Goal: Task Accomplishment & Management: Use online tool/utility

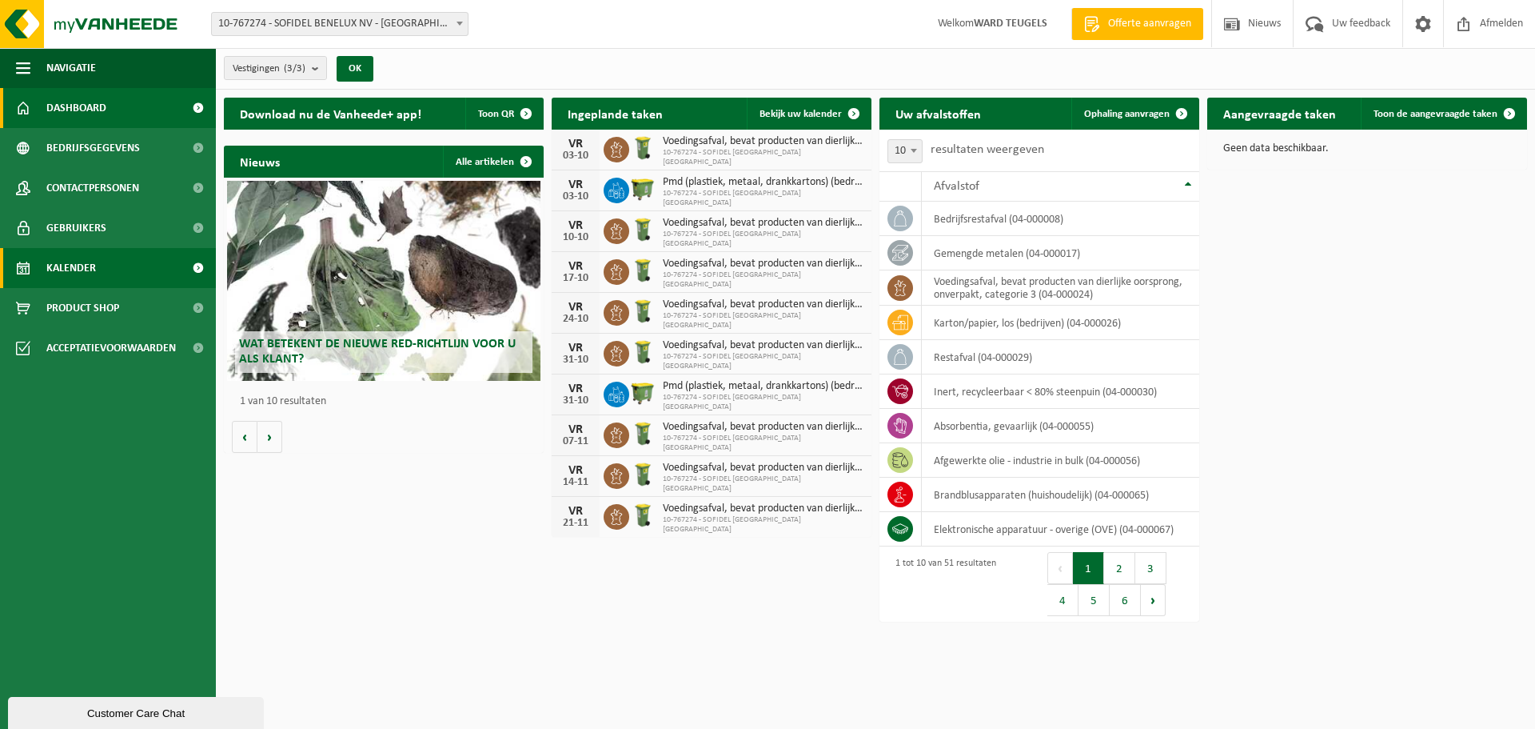
click at [94, 263] on span "Kalender" at bounding box center [71, 268] width 50 height 40
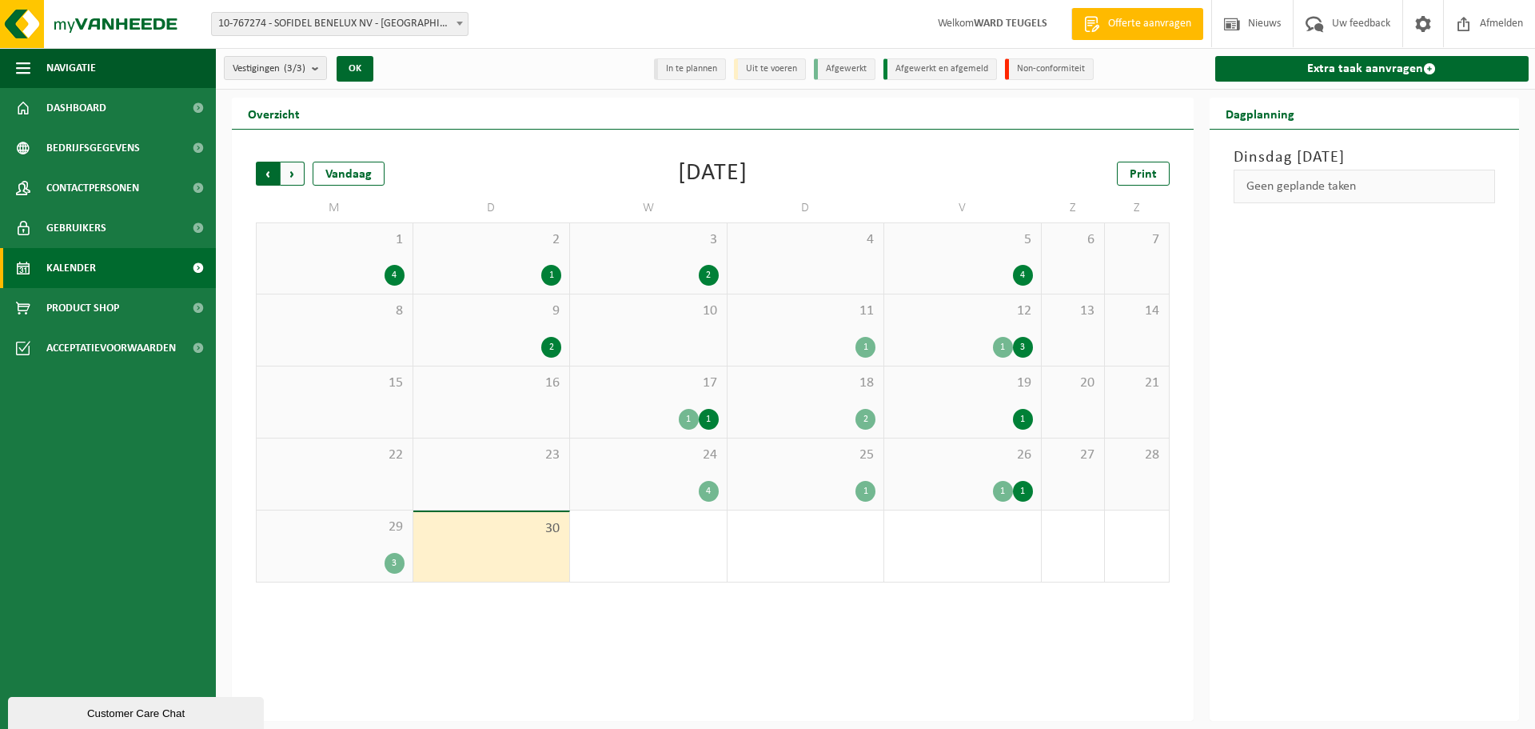
click at [294, 169] on span "Volgende" at bounding box center [293, 174] width 24 height 24
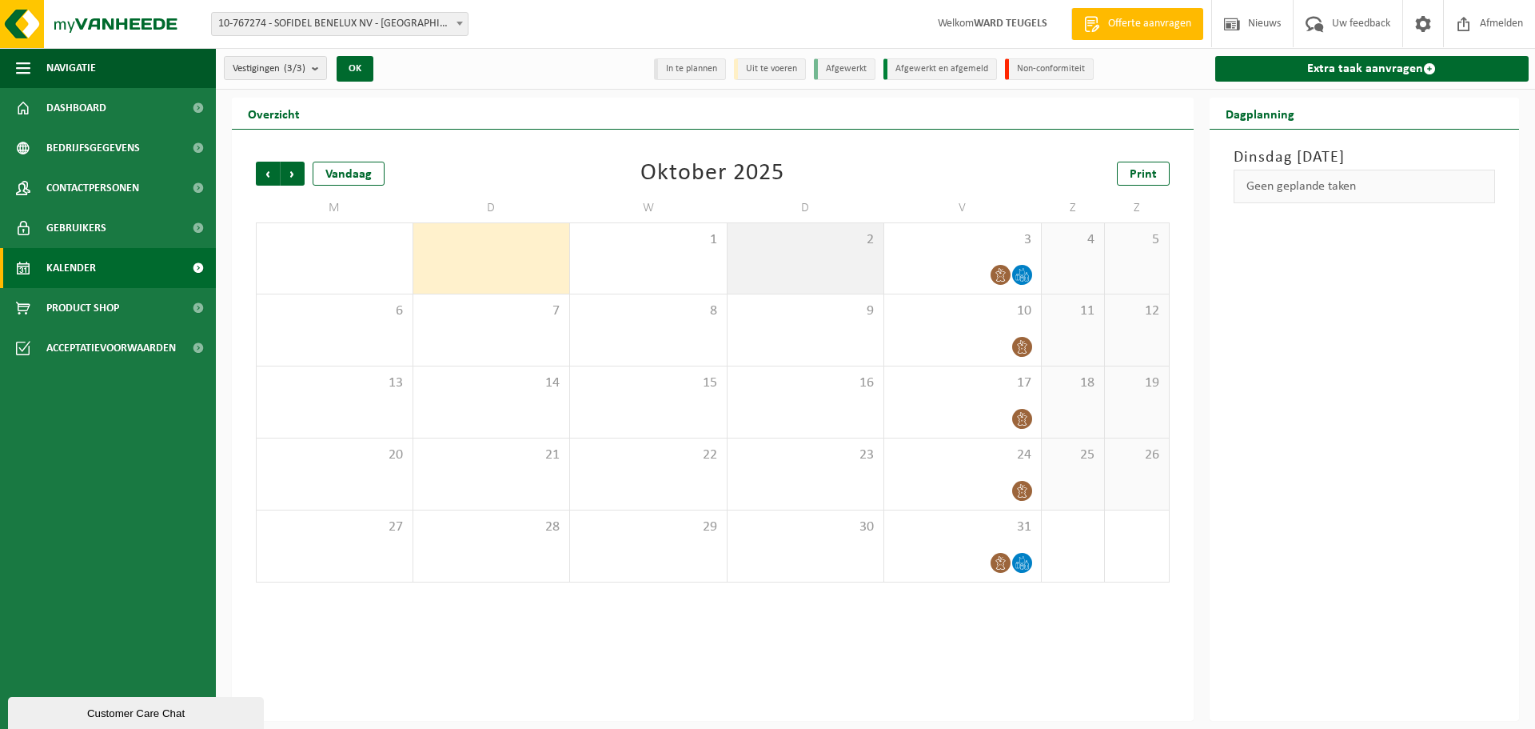
click at [769, 253] on div "2" at bounding box center [806, 258] width 157 height 70
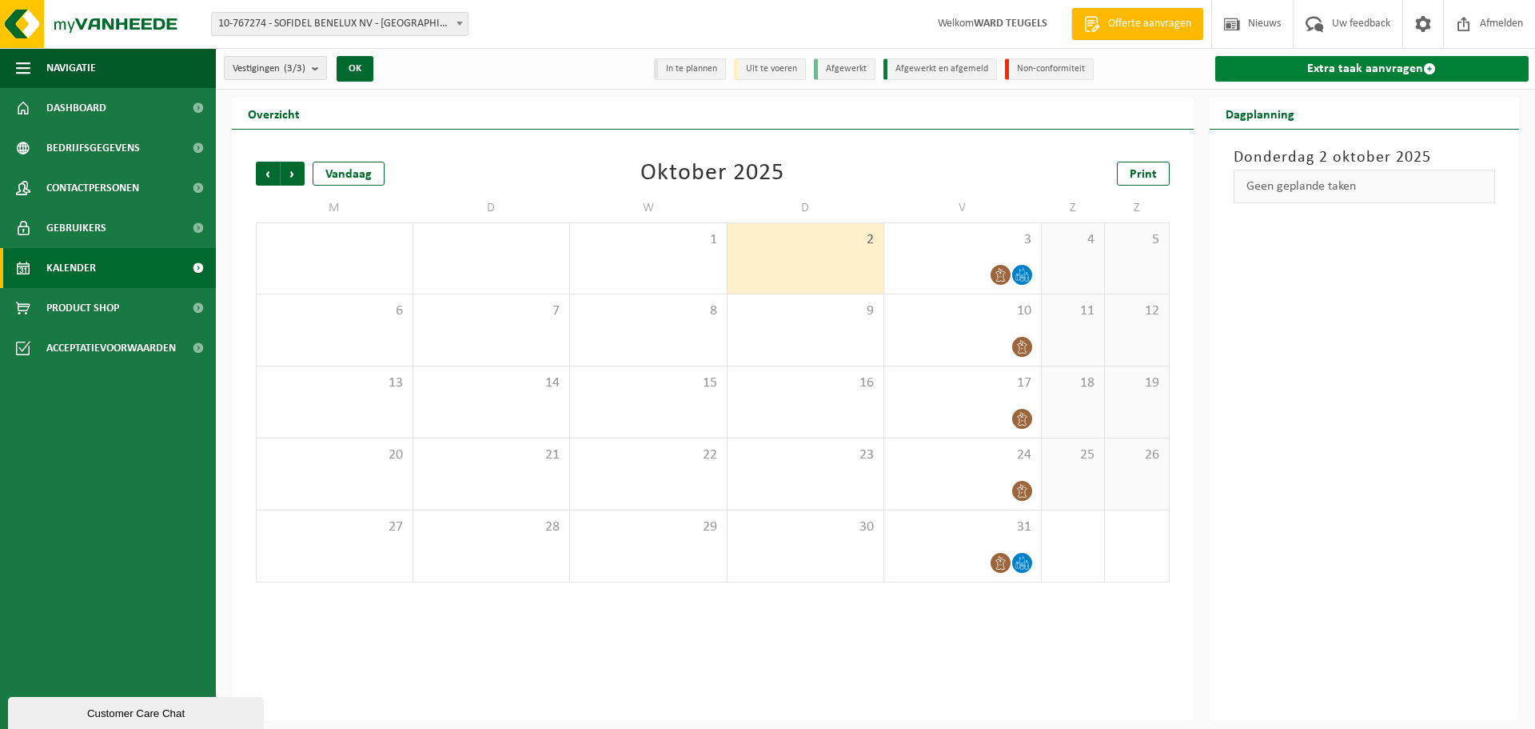
click at [1330, 62] on link "Extra taak aanvragen" at bounding box center [1373, 69] width 314 height 26
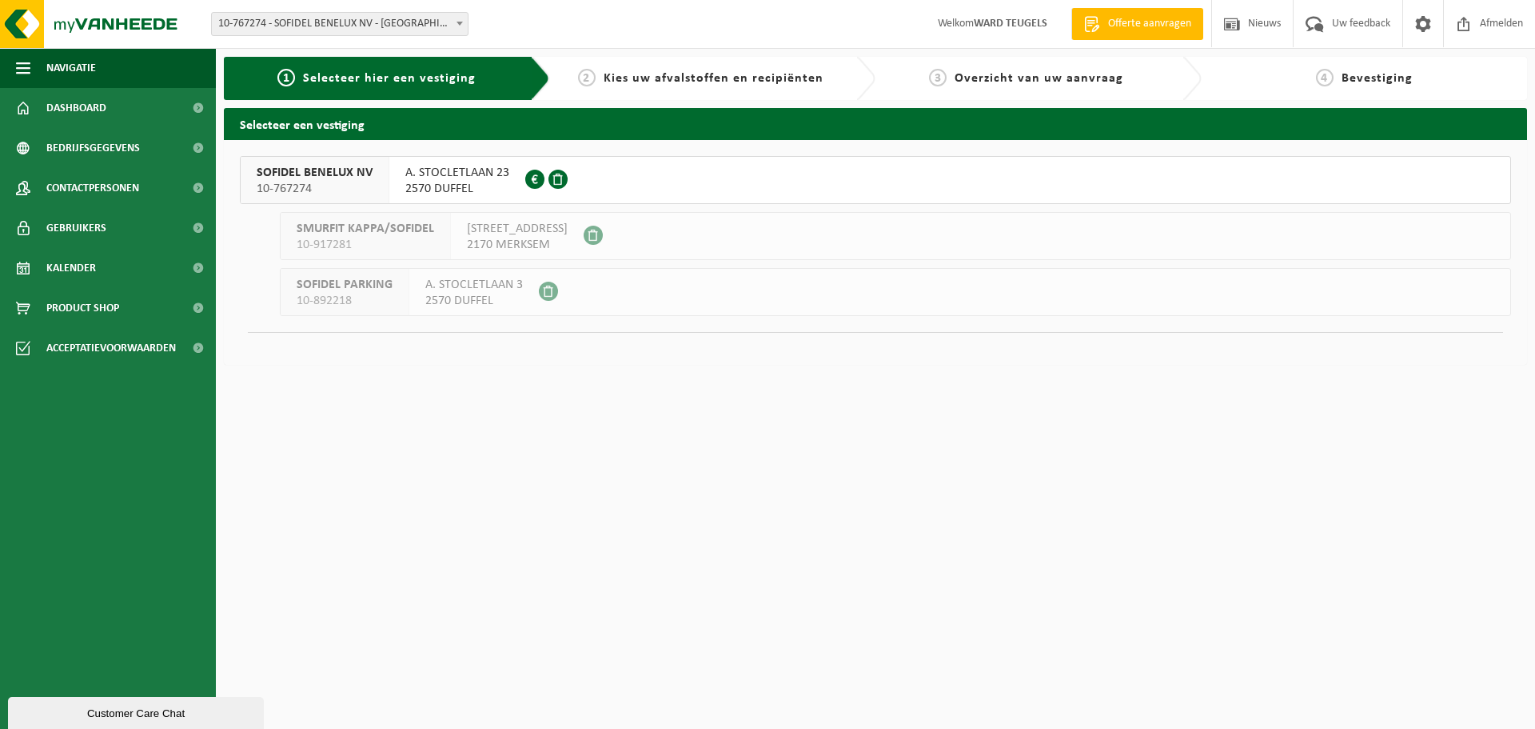
click at [309, 173] on span "SOFIDEL BENELUX NV" at bounding box center [315, 173] width 116 height 16
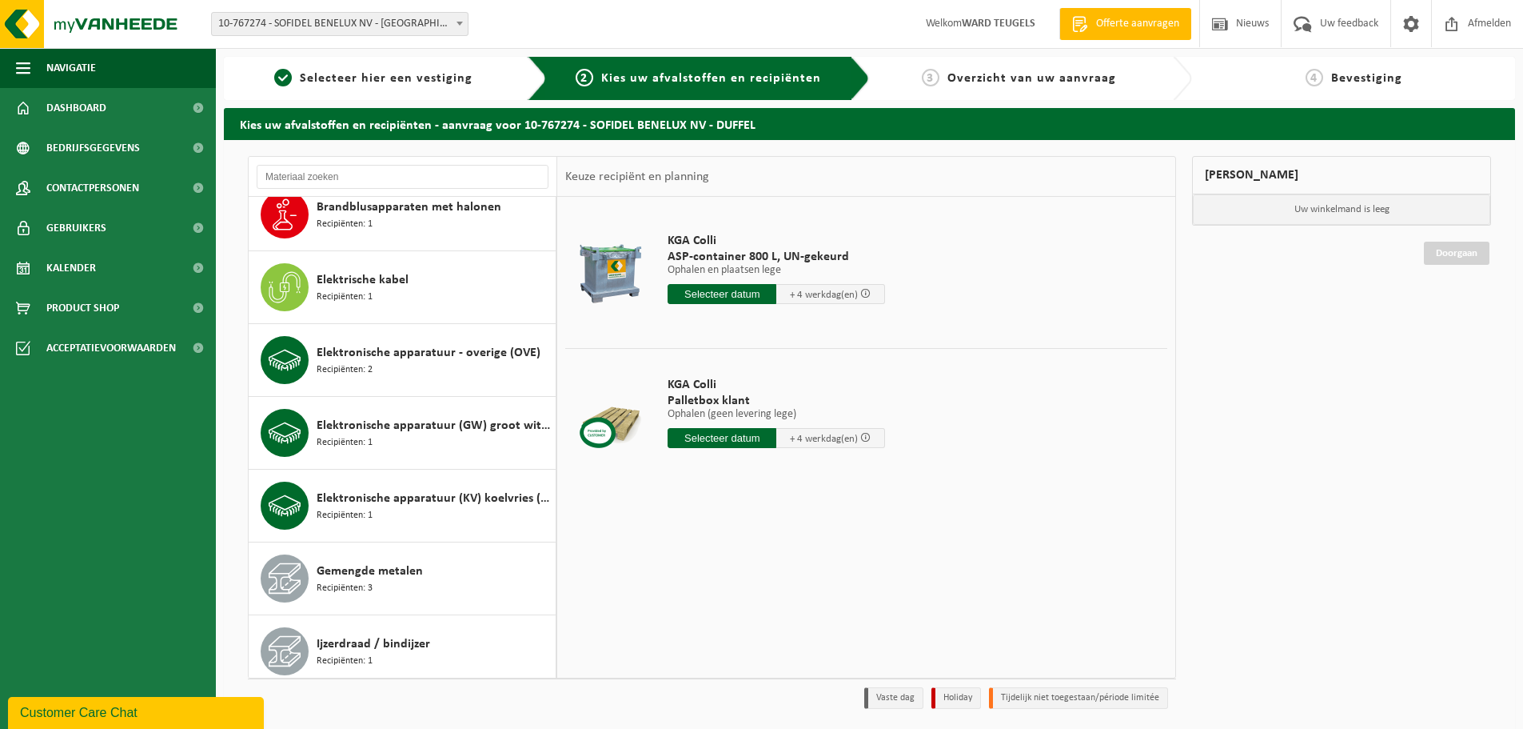
scroll to position [880, 0]
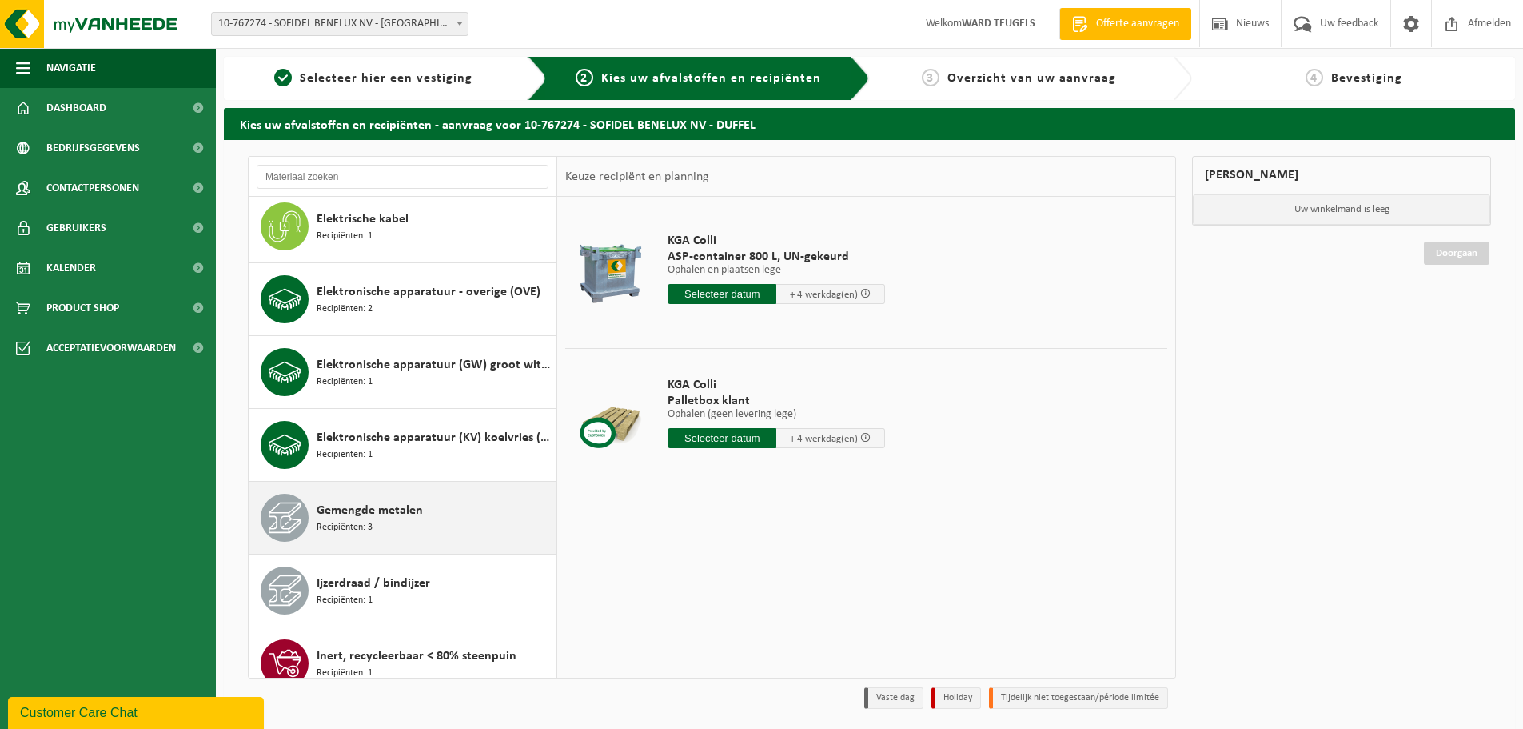
click at [402, 514] on span "Gemengde metalen" at bounding box center [370, 510] width 106 height 19
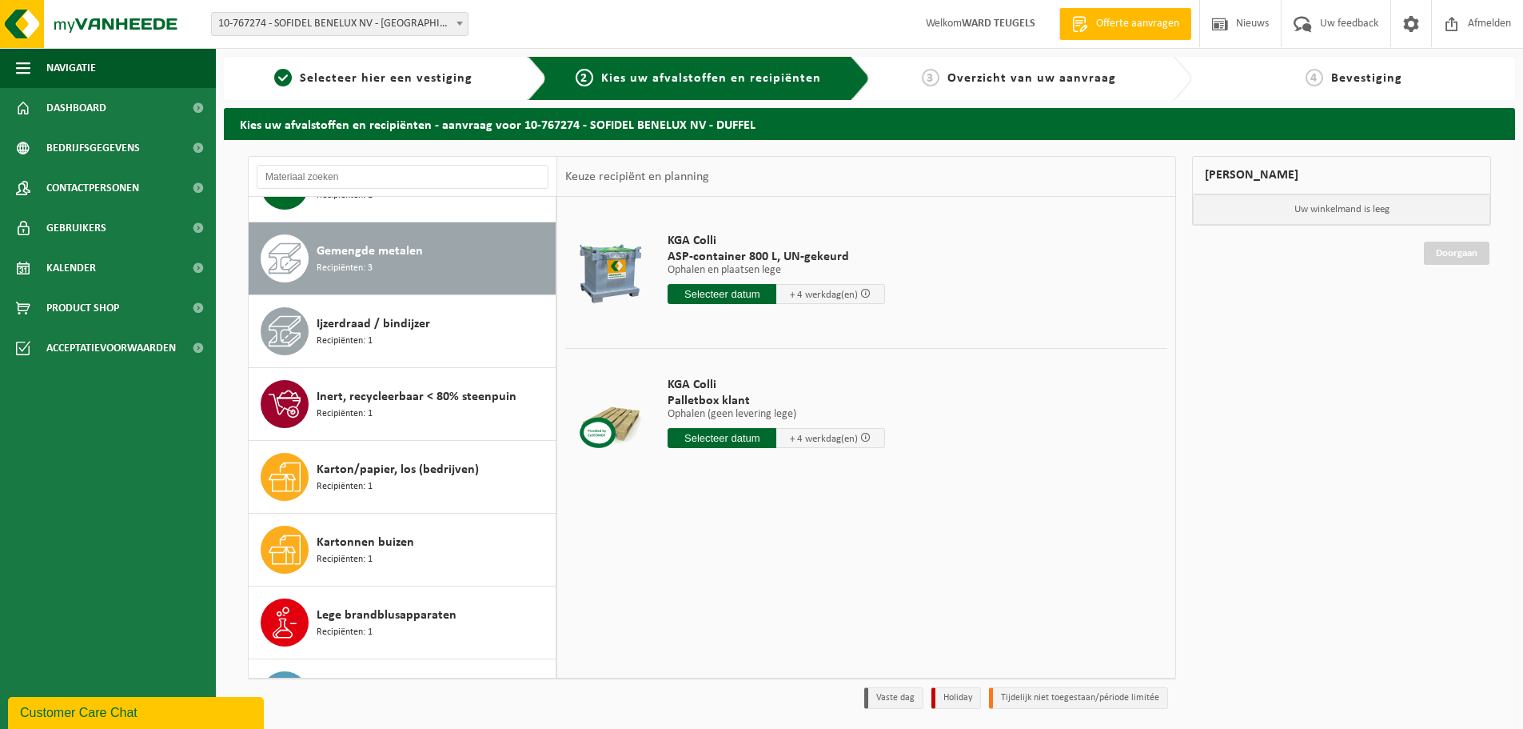
scroll to position [1164, 0]
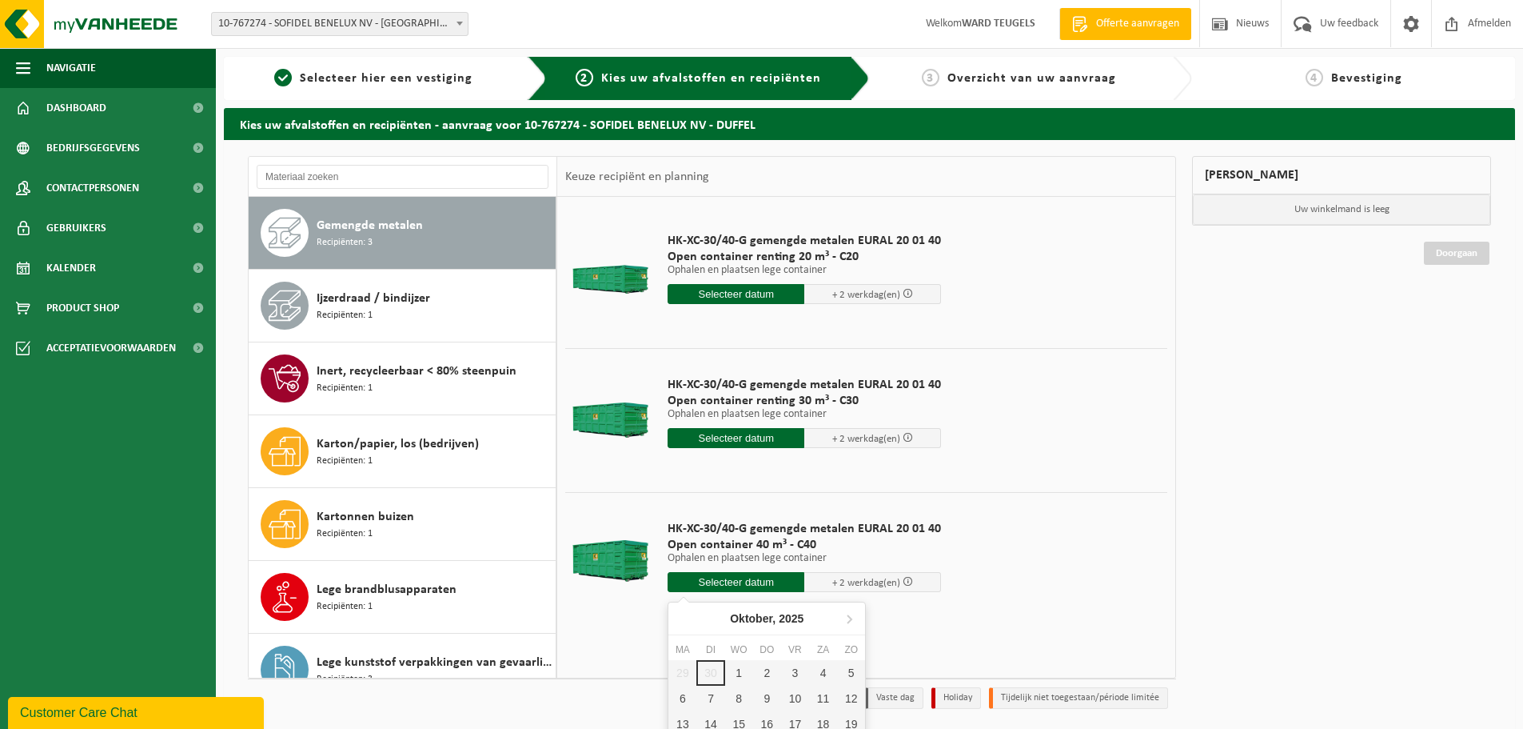
click at [752, 580] on input "text" at bounding box center [736, 582] width 137 height 20
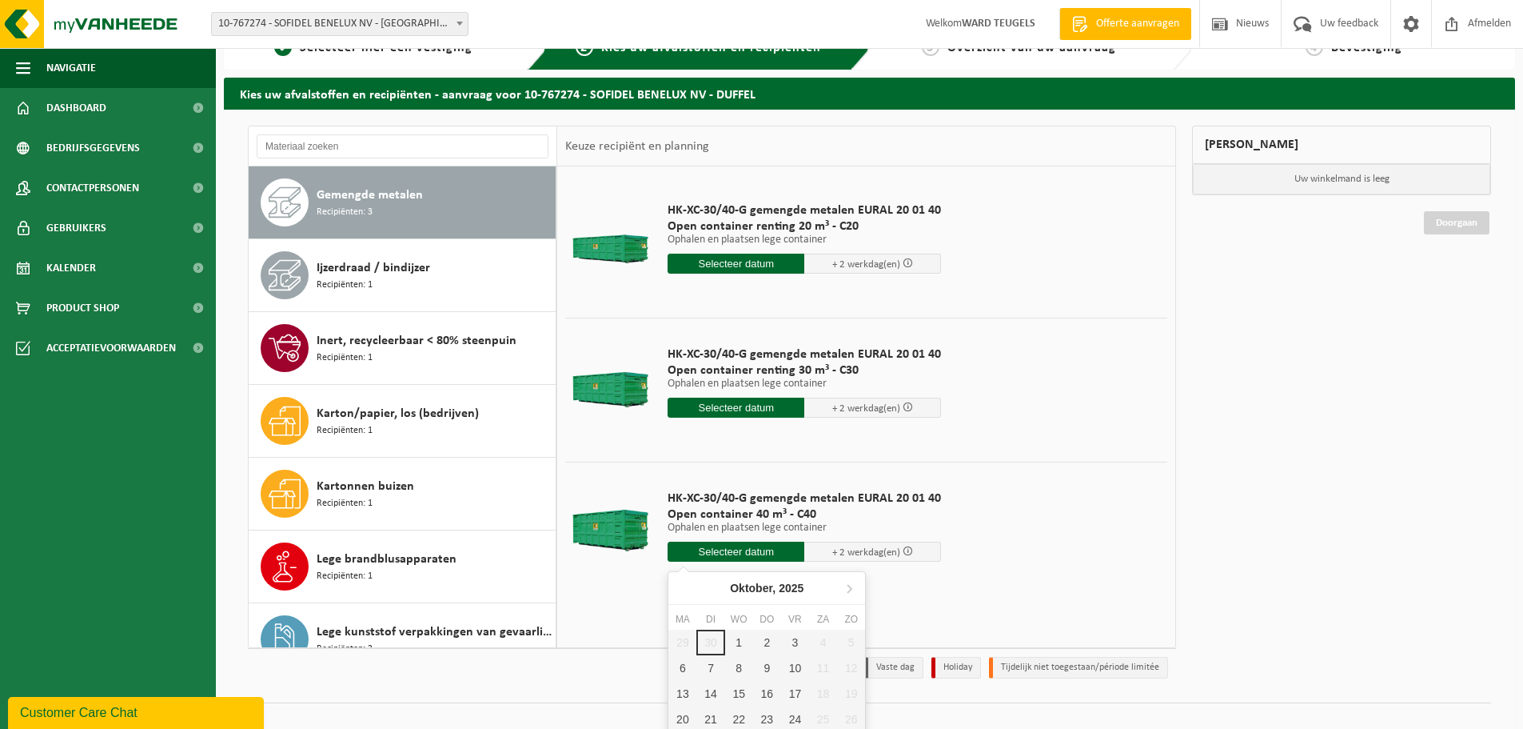
scroll to position [60, 0]
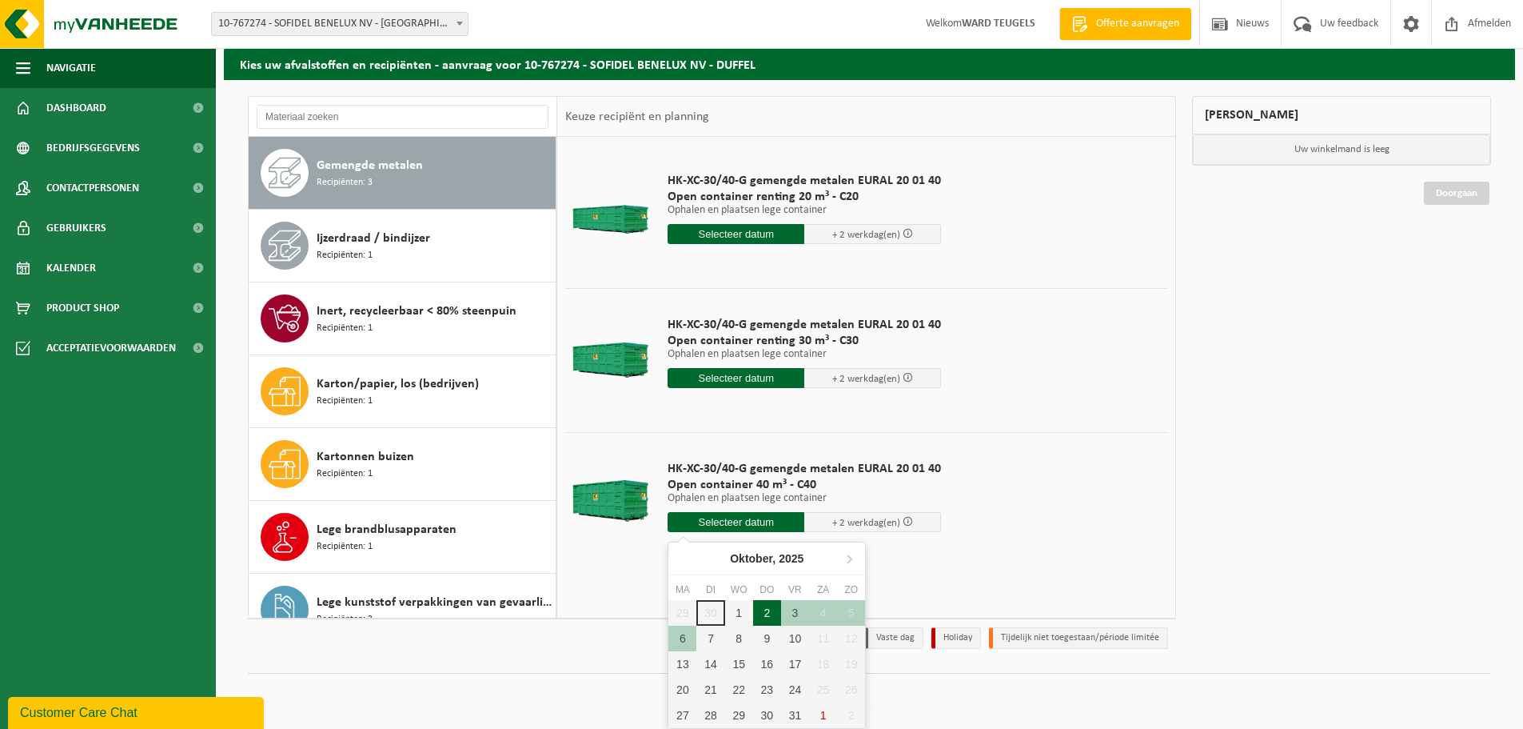
click at [764, 615] on div "2" at bounding box center [767, 613] width 28 height 26
type input "Van 2025-10-02"
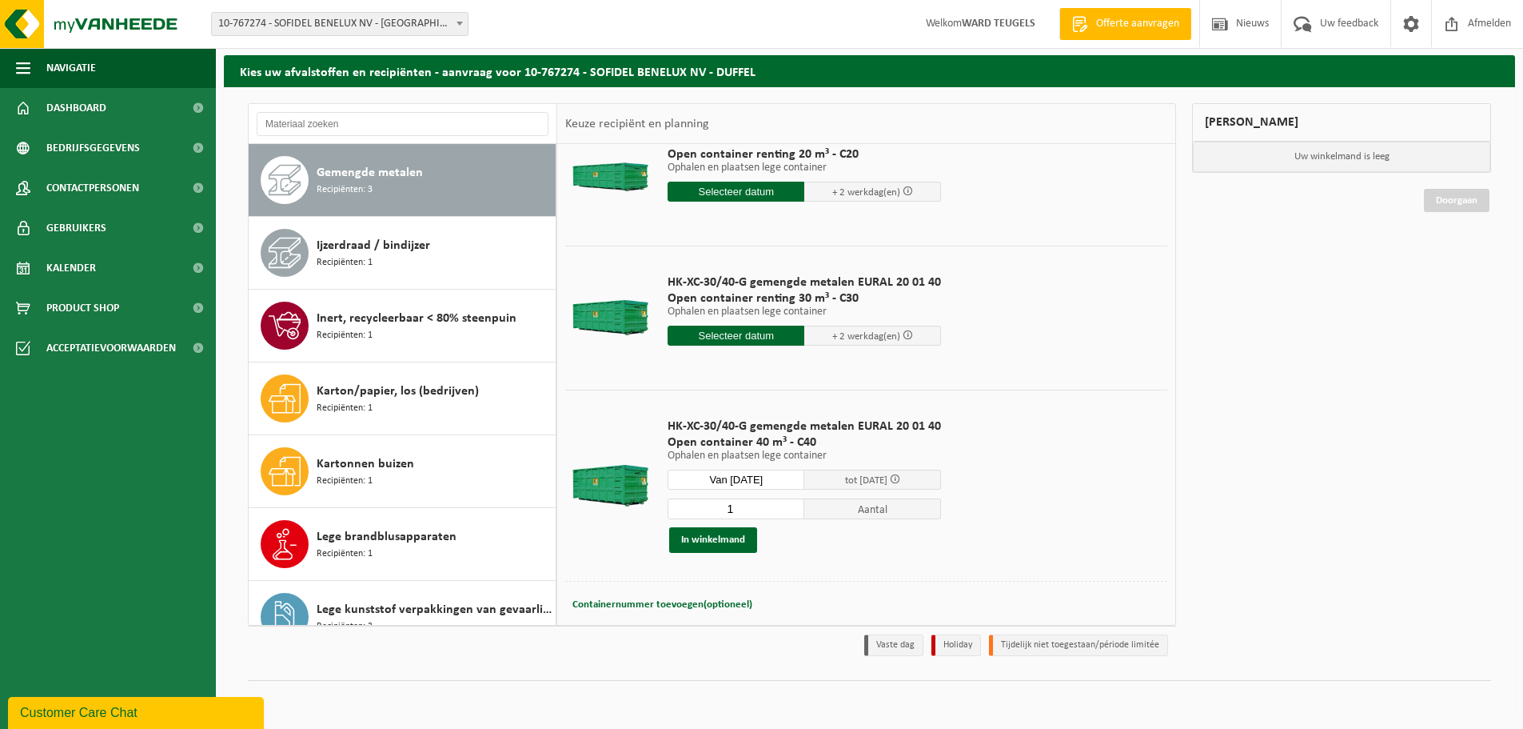
scroll to position [77, 0]
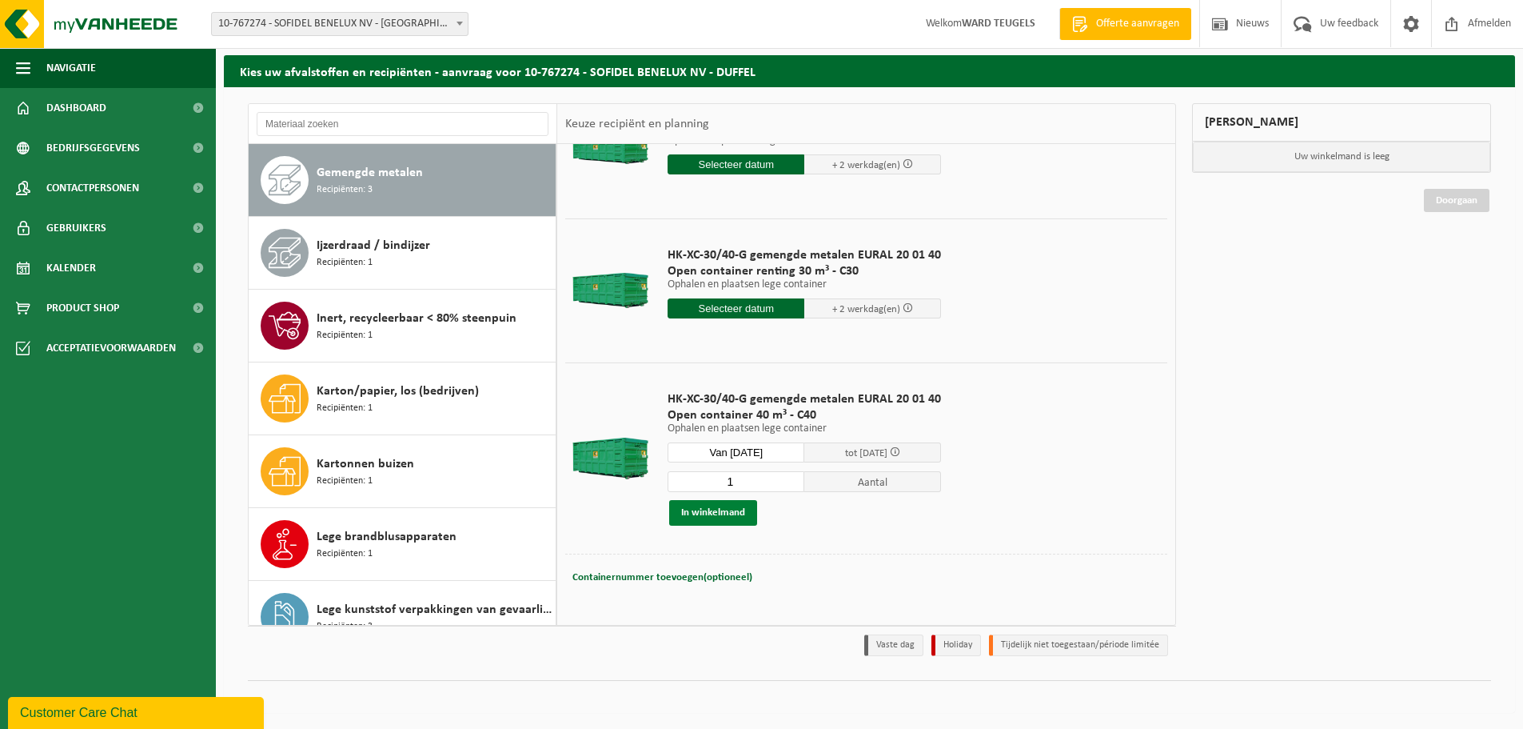
click at [706, 501] on button "In winkelmand" at bounding box center [713, 513] width 88 height 26
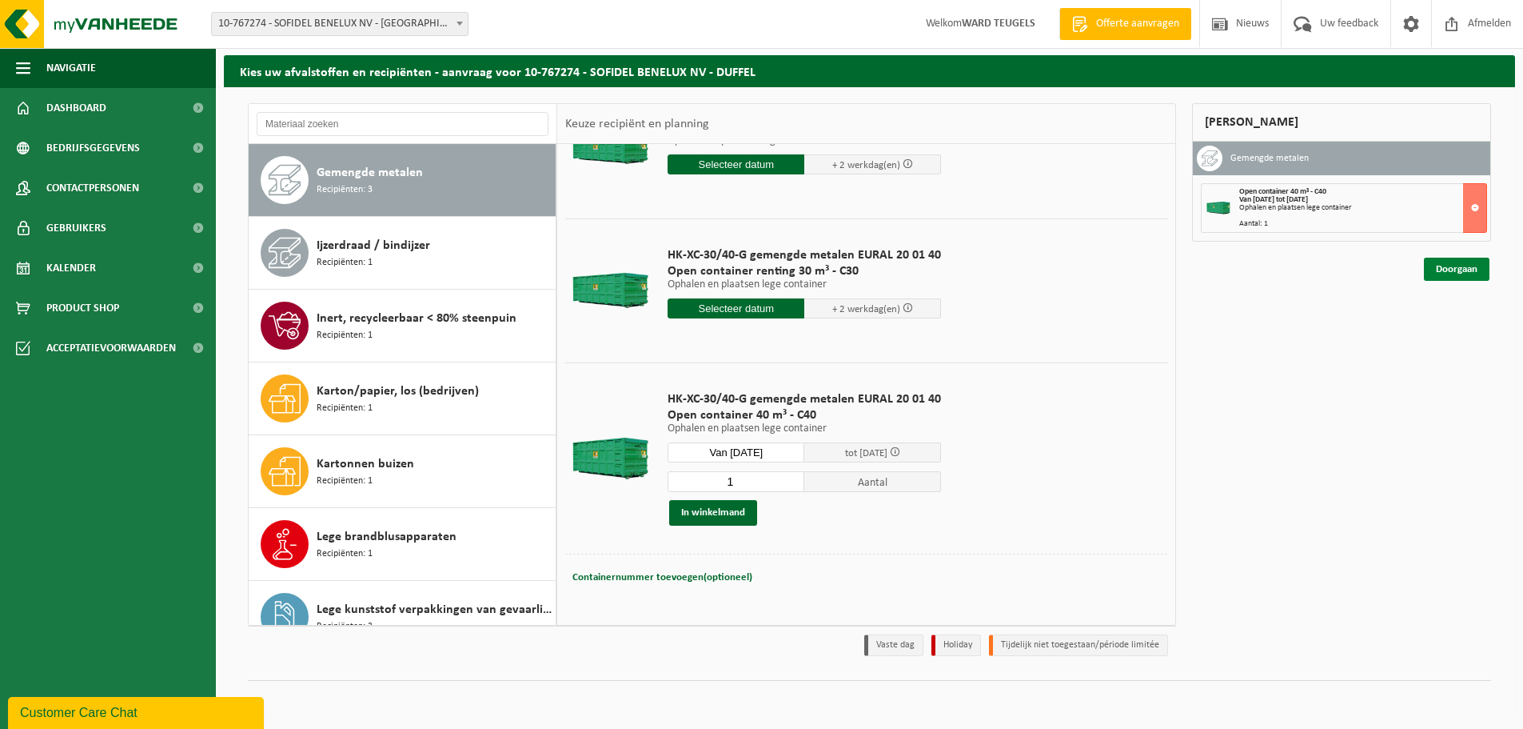
click at [1454, 269] on link "Doorgaan" at bounding box center [1457, 268] width 66 height 23
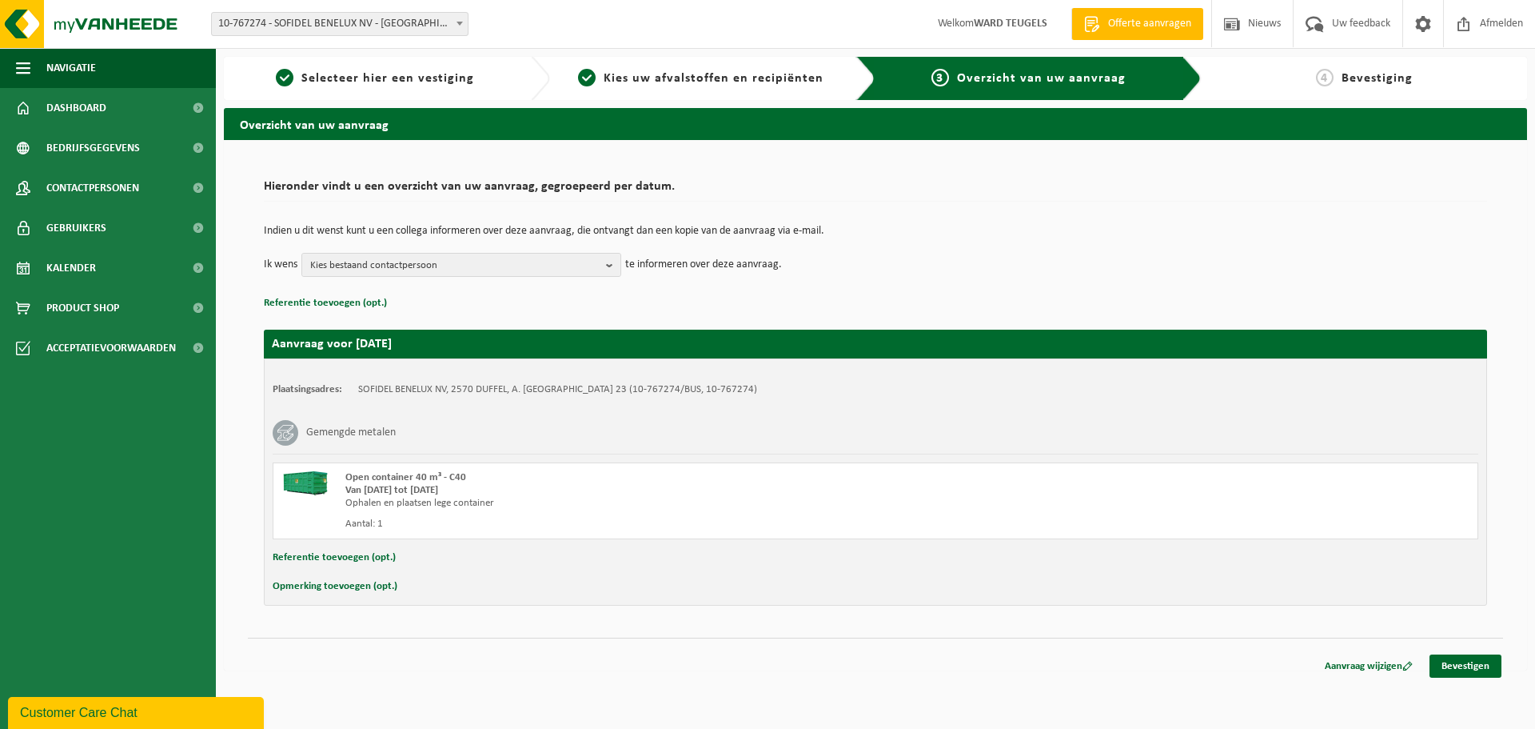
click at [337, 579] on button "Opmerking toevoegen (opt.)" at bounding box center [335, 586] width 125 height 21
click at [357, 587] on input "text" at bounding box center [907, 588] width 1112 height 24
type input "enkel af te halen aub"
click at [1458, 671] on link "Bevestigen" at bounding box center [1466, 668] width 72 height 23
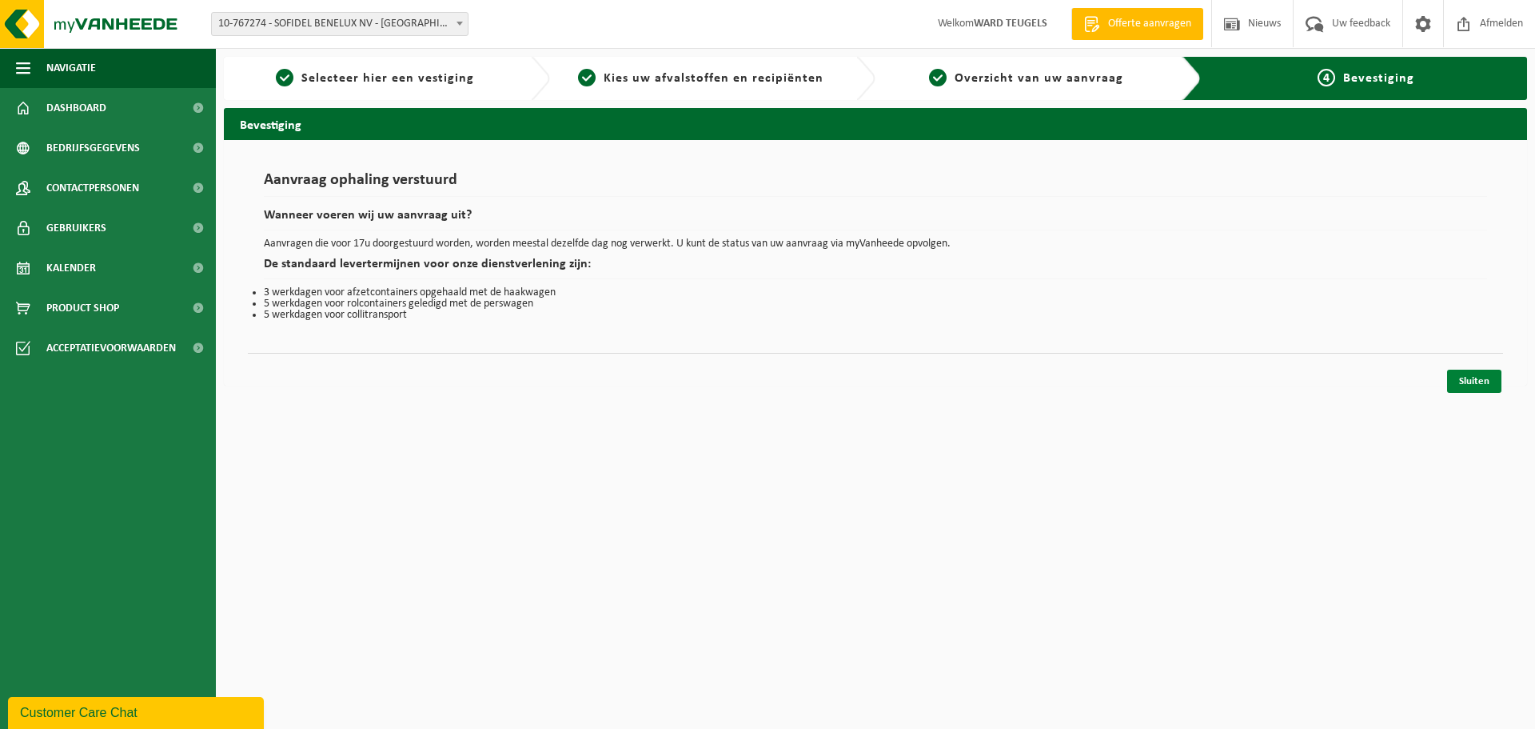
click at [1467, 381] on link "Sluiten" at bounding box center [1474, 380] width 54 height 23
